Goal: Navigation & Orientation: Find specific page/section

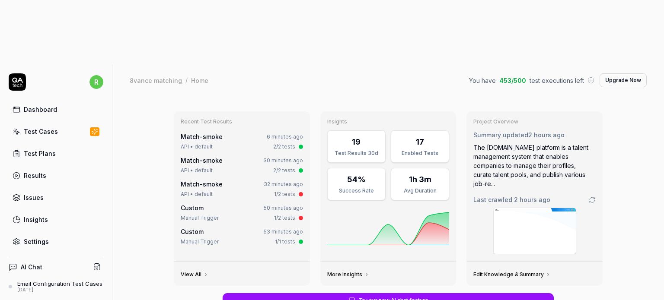
type textarea "*"
click at [50, 127] on div "Test Cases" at bounding box center [41, 131] width 34 height 9
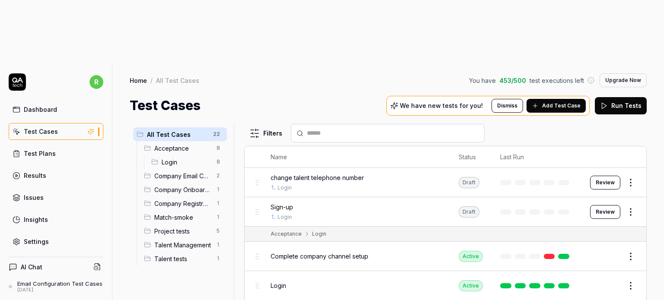
click at [174, 172] on span "Company Email Configuration" at bounding box center [182, 176] width 57 height 9
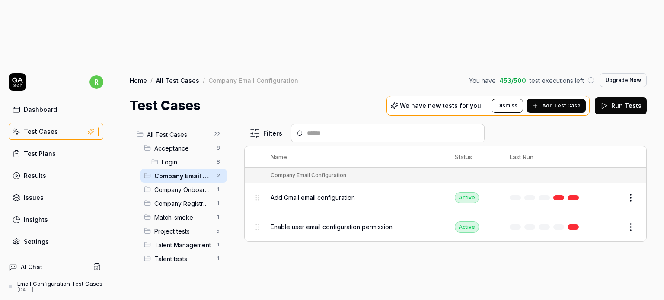
click at [174, 185] on span "Company Onboarding" at bounding box center [182, 189] width 57 height 9
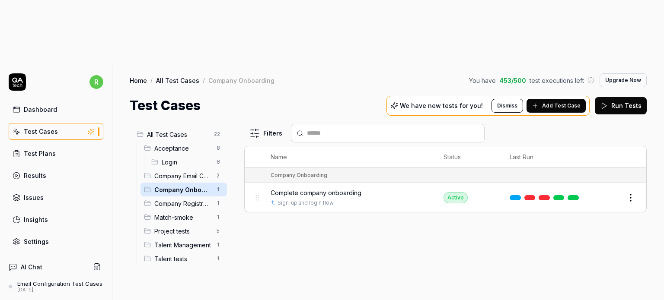
click at [176, 199] on span "Company Registration" at bounding box center [182, 203] width 57 height 9
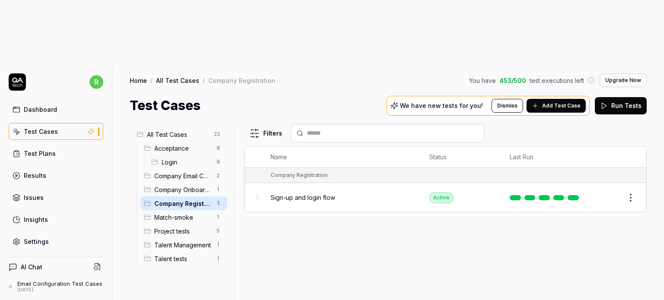
click at [179, 213] on span "Match-smoke" at bounding box center [182, 217] width 57 height 9
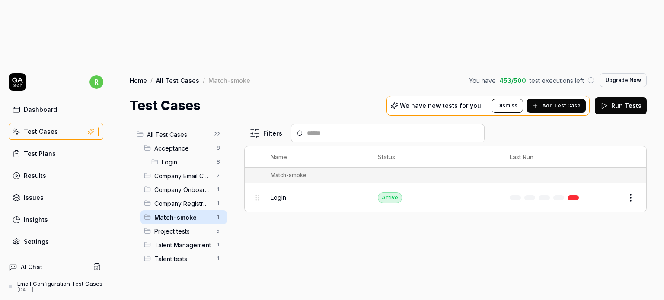
click at [170, 227] on span "Project tests" at bounding box center [182, 231] width 57 height 9
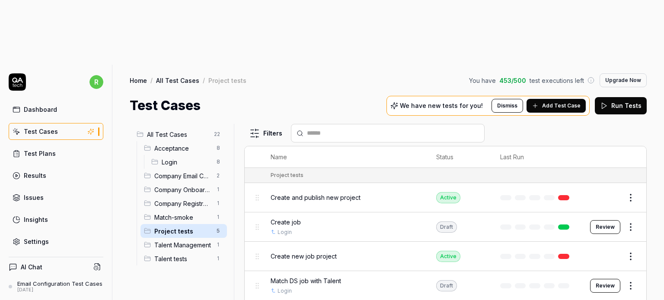
click at [173, 241] on span "Talent Management" at bounding box center [182, 245] width 57 height 9
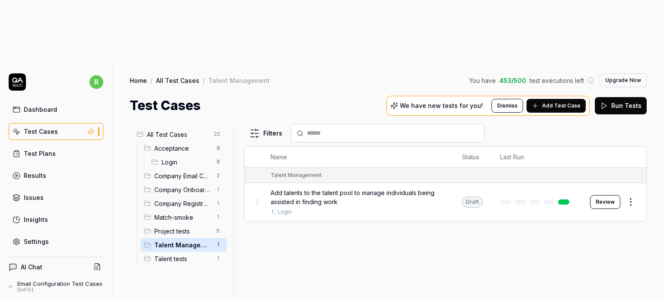
click at [169, 158] on span "Login" at bounding box center [187, 162] width 50 height 9
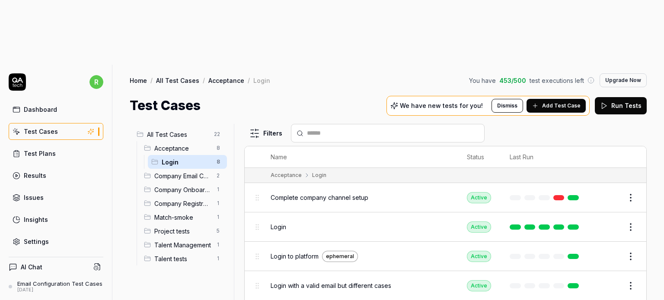
scroll to position [59, 0]
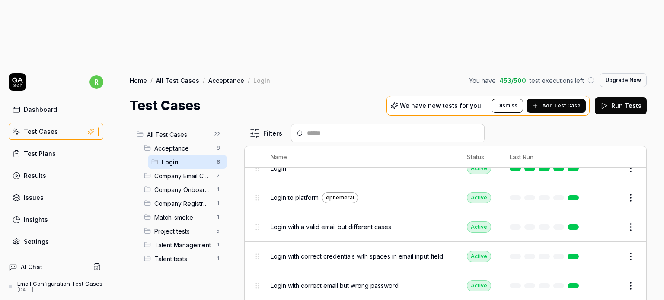
click at [187, 172] on span "Company Email Configuration" at bounding box center [182, 176] width 57 height 9
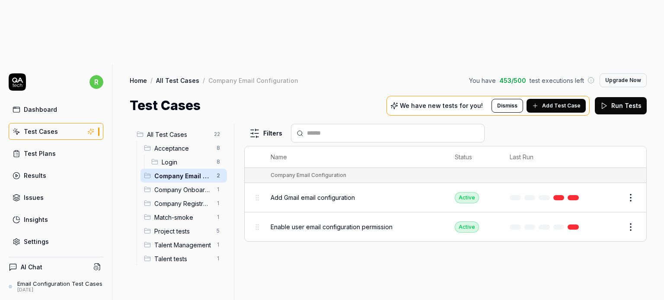
scroll to position [0, 0]
click at [162, 185] on span "Company Onboarding" at bounding box center [182, 189] width 57 height 9
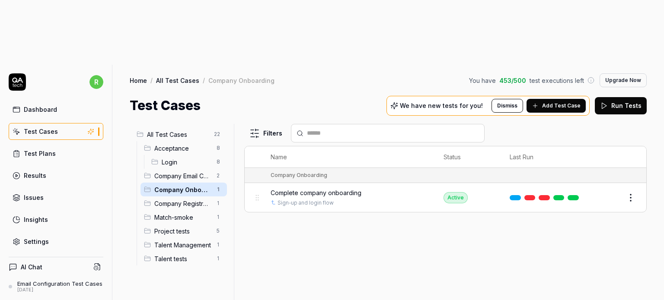
click at [181, 172] on span "Company Email Configuration" at bounding box center [182, 176] width 57 height 9
